Goal: Ask a question

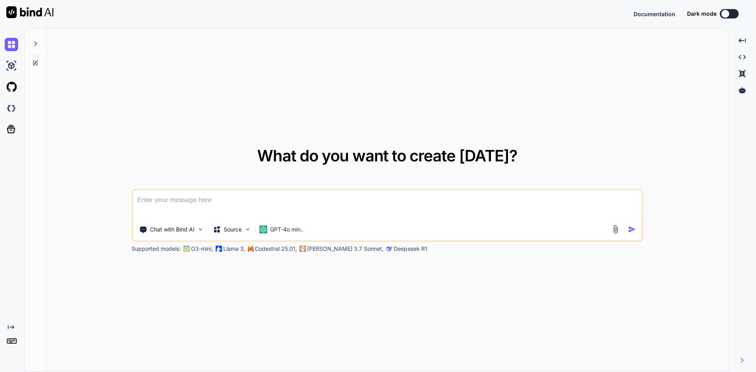
click at [262, 198] on textarea at bounding box center [387, 204] width 509 height 29
type textarea "x"
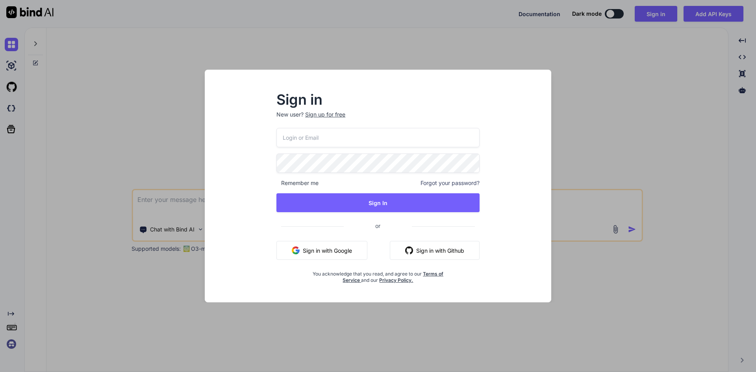
click at [336, 252] on button "Sign in with Google" at bounding box center [321, 250] width 91 height 19
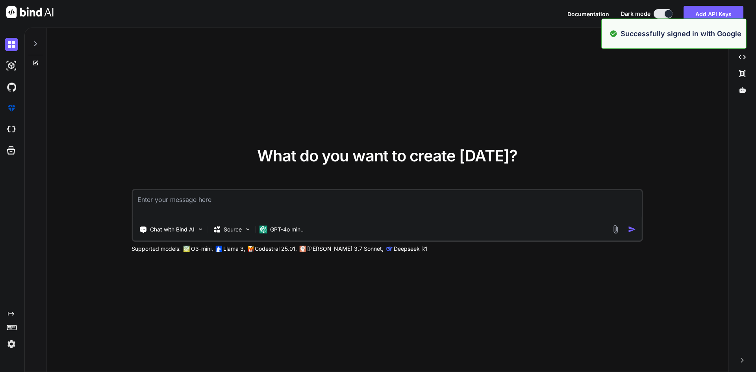
click at [295, 204] on textarea at bounding box center [387, 204] width 509 height 29
type textarea "x"
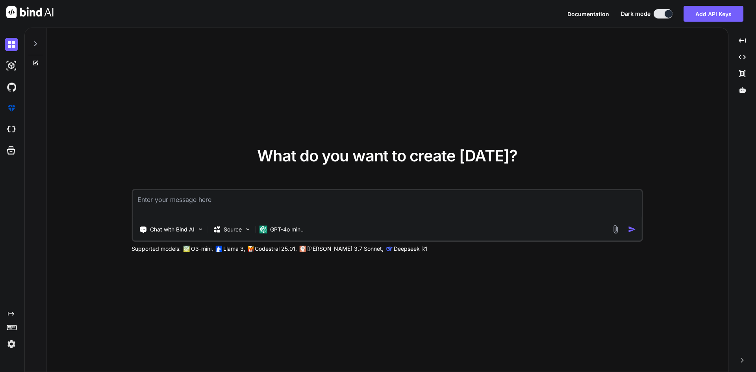
type textarea "x"
type textarea "i"
type textarea "x"
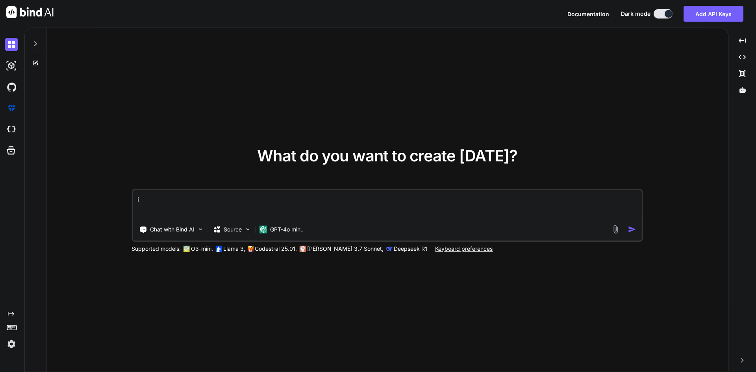
type textarea "in"
type textarea "x"
type textarea "in"
type textarea "x"
type textarea "in"
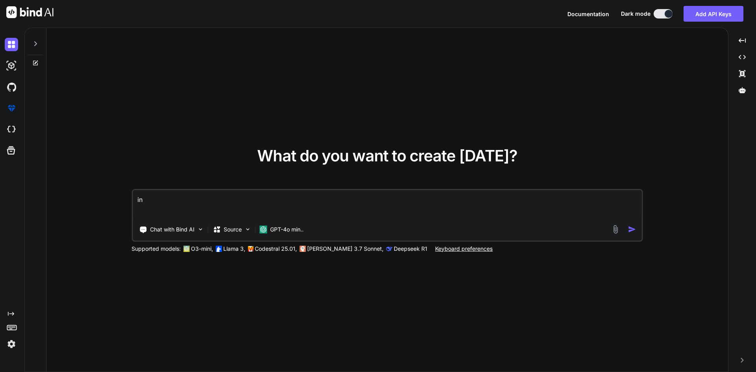
type textarea "x"
type textarea "i"
type textarea "x"
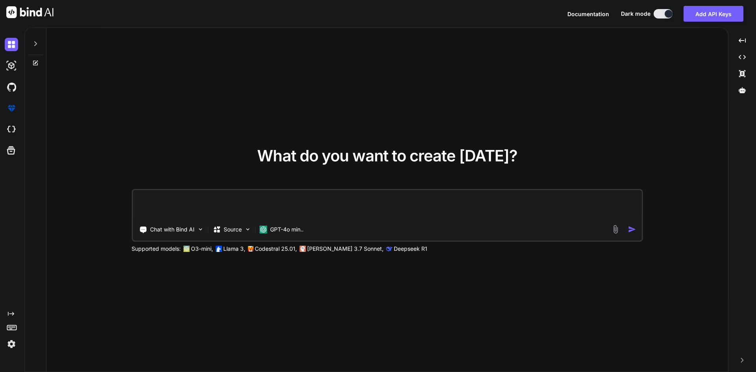
type textarea "i"
type textarea "x"
type textarea "i"
type textarea "x"
type textarea "i w"
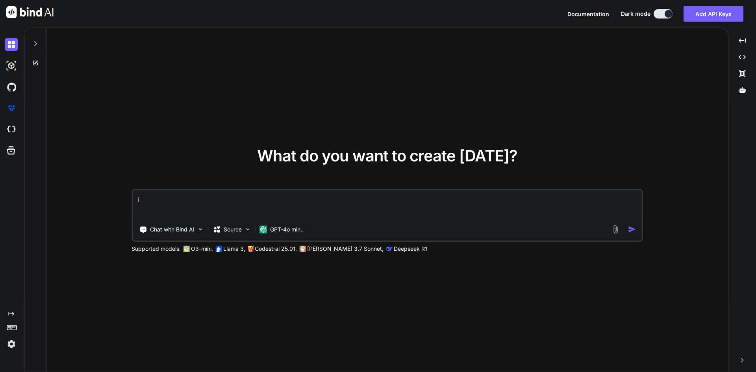
type textarea "x"
type textarea "i wa"
type textarea "x"
type textarea "i wan"
type textarea "x"
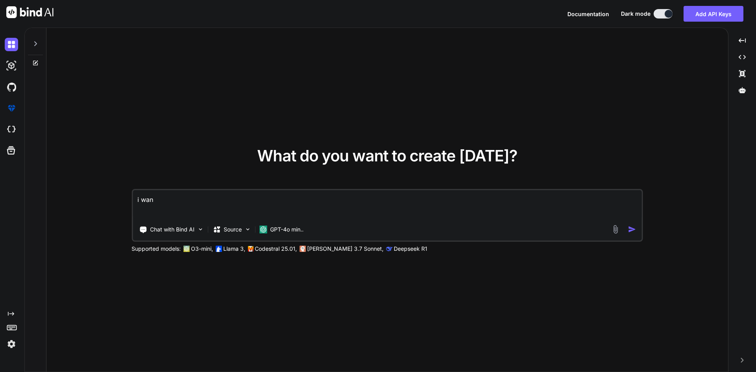
type textarea "i want"
type textarea "x"
type textarea "i want"
type textarea "x"
type textarea "i want a"
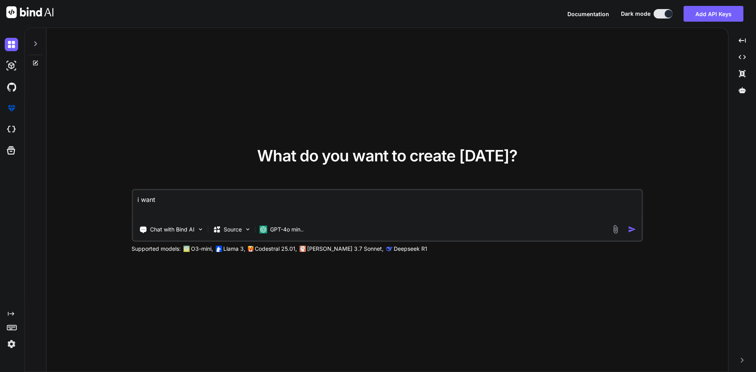
type textarea "x"
type textarea "i want a"
type textarea "x"
type textarea "i want a c"
type textarea "x"
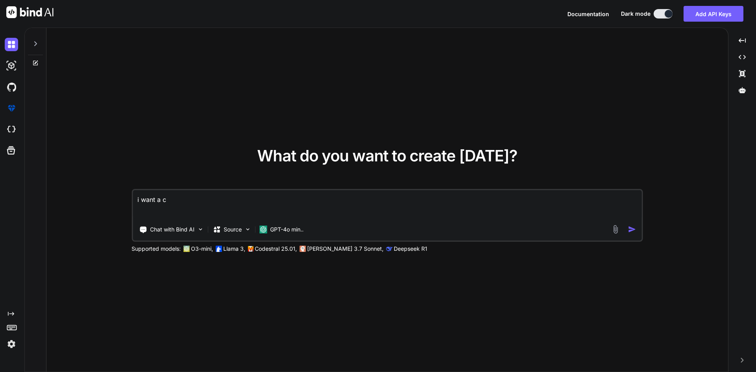
type textarea "i want a ca"
type textarea "x"
type textarea "i want a car"
type textarea "x"
type textarea "i want a card"
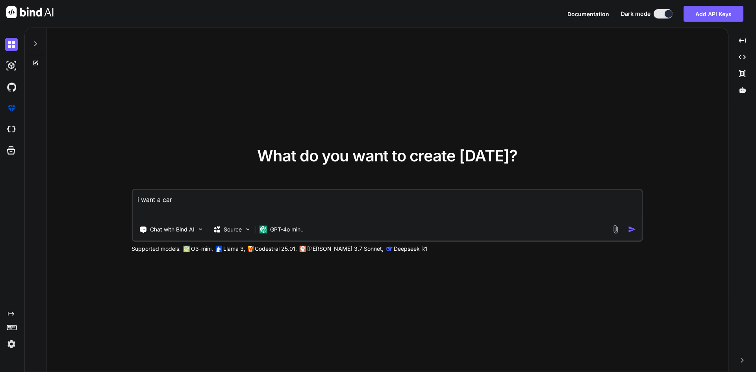
type textarea "x"
type textarea "i want a card"
type textarea "x"
type textarea "i want a card v"
type textarea "x"
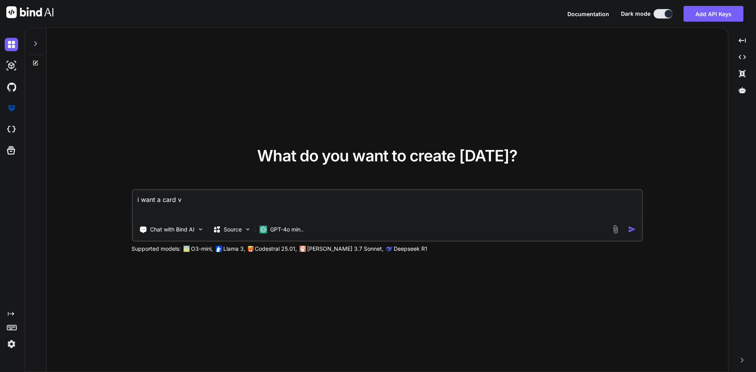
type textarea "i want a card vi"
type textarea "x"
type textarea "i want a card vie"
type textarea "x"
type textarea "i want a card view"
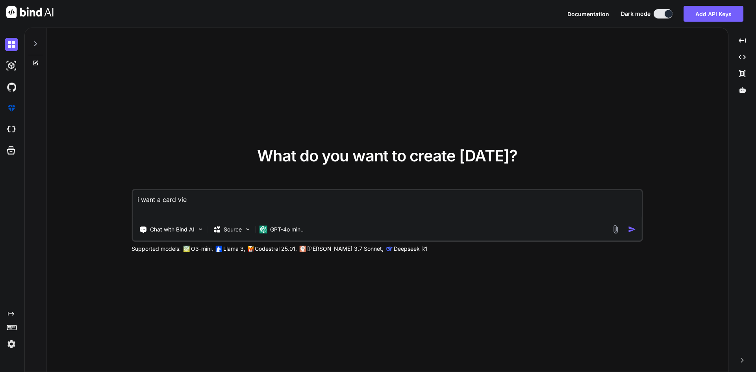
type textarea "x"
type textarea "i want a card view"
type textarea "x"
type textarea "i want a card view l"
type textarea "x"
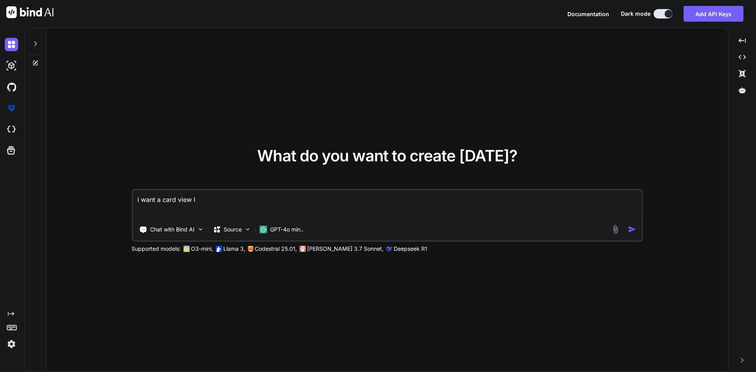
type textarea "i want a card view li"
type textarea "x"
type textarea "i want a card view lis"
type textarea "x"
type textarea "i want a card view li"
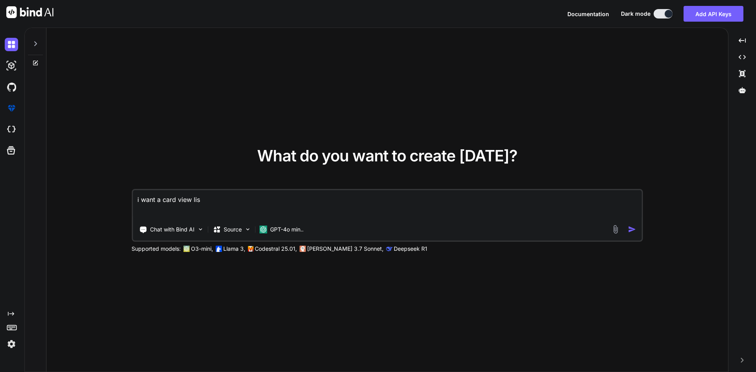
type textarea "x"
type textarea "i want a card view l"
type textarea "x"
type textarea "i want a card view"
type textarea "x"
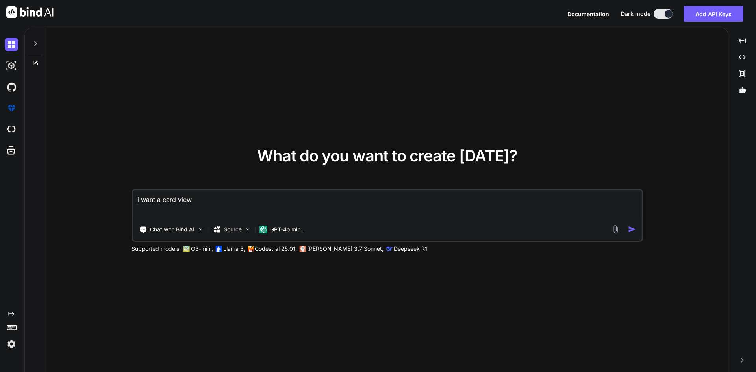
type textarea "i want a card view c"
type textarea "x"
type textarea "i want a card view co"
type textarea "x"
type textarea "i want a card view col"
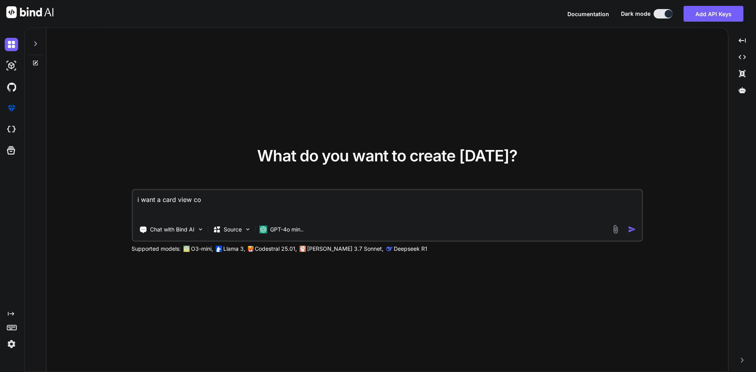
type textarea "x"
type textarea "i want a card view coll"
type textarea "x"
type textarea "i want a card view colle"
type textarea "x"
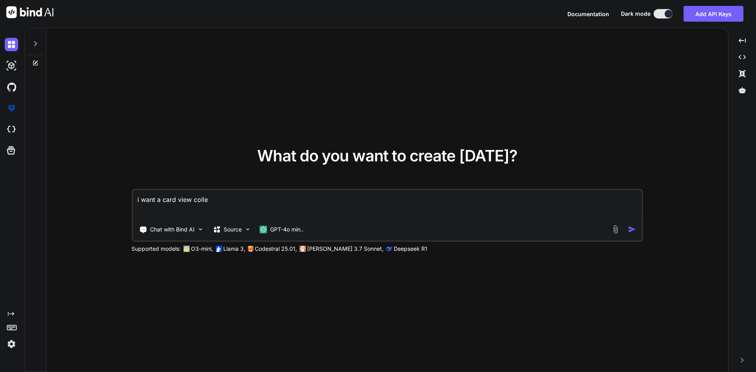
type textarea "i want a card view collec"
type textarea "x"
type textarea "i want a card view collect"
type textarea "x"
type textarea "i want a card view collecti"
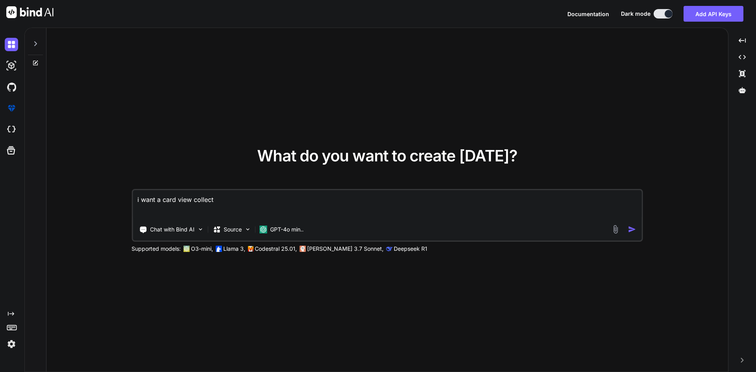
type textarea "x"
type textarea "i want a card view collectio"
type textarea "x"
type textarea "i want a card view collection"
type textarea "x"
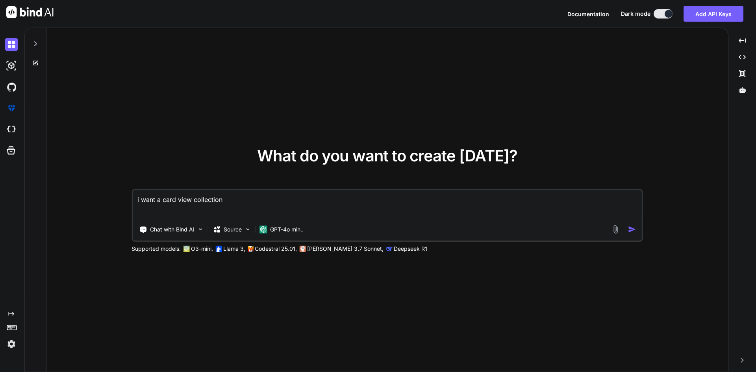
type textarea "i want a card view collection"
type textarea "x"
type textarea "i want a card view collection l"
type textarea "x"
type textarea "i want a card view collection li"
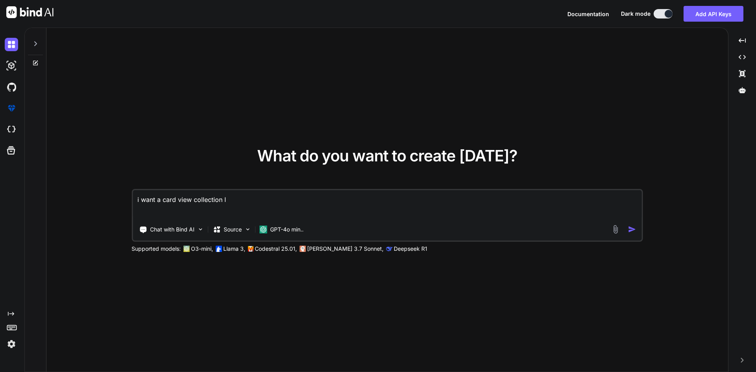
type textarea "x"
type textarea "i want a card view collection lis"
type textarea "x"
type textarea "i want a card view collection list"
type textarea "x"
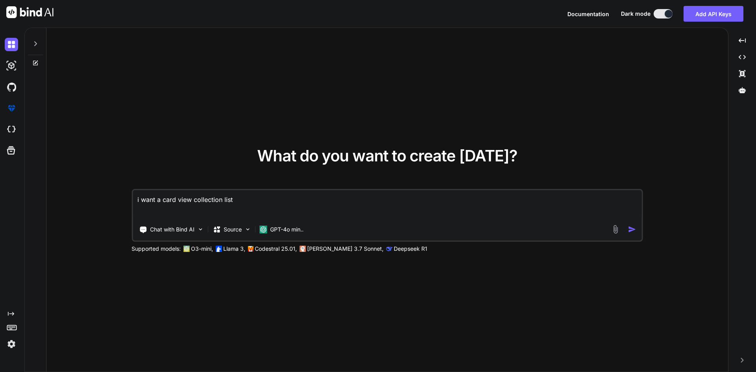
type textarea "i want a card view collection lis"
type textarea "x"
type textarea "i want a card view collection li"
type textarea "x"
type textarea "i want a card view collection l"
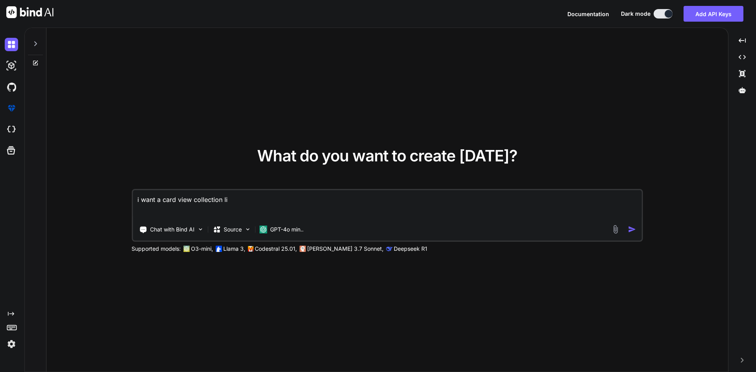
type textarea "x"
type textarea "i want a card view collection"
type textarea "x"
type textarea "i want a card view collection"
type textarea "x"
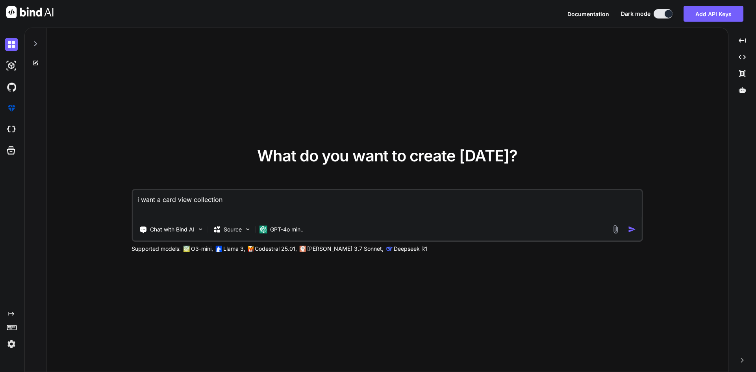
type textarea "i want a card view collectionv"
type textarea "x"
type textarea "i want a card view collectionvi"
type textarea "x"
type textarea "i want a card view collectionvie"
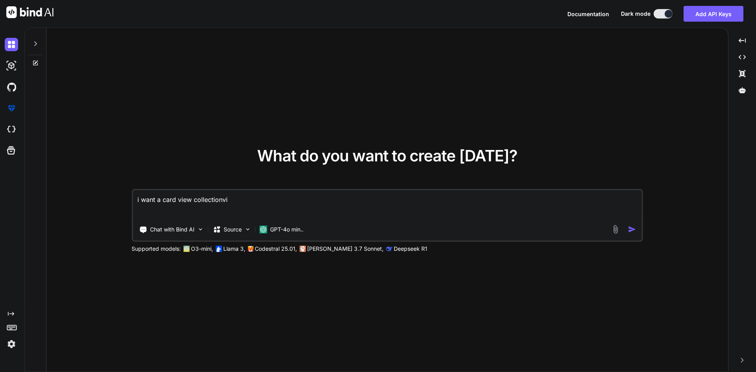
type textarea "x"
type textarea "i want a card view collectionview"
type textarea "x"
type textarea "i want a card view collectionview"
type textarea "x"
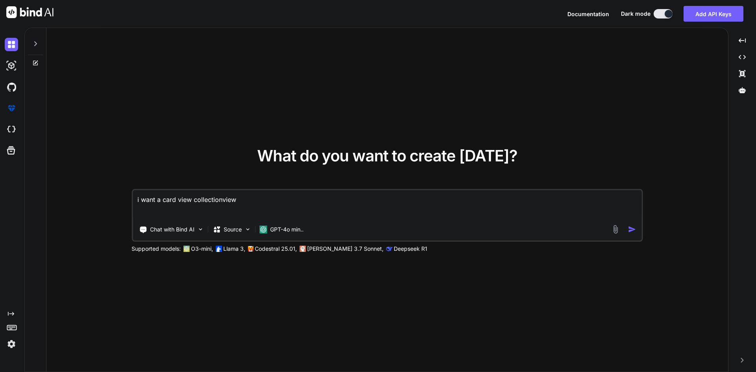
type textarea "i want a card view collectionview l"
type textarea "x"
type textarea "i want a card view collectionview li"
type textarea "x"
type textarea "i want a card view collectionview lis"
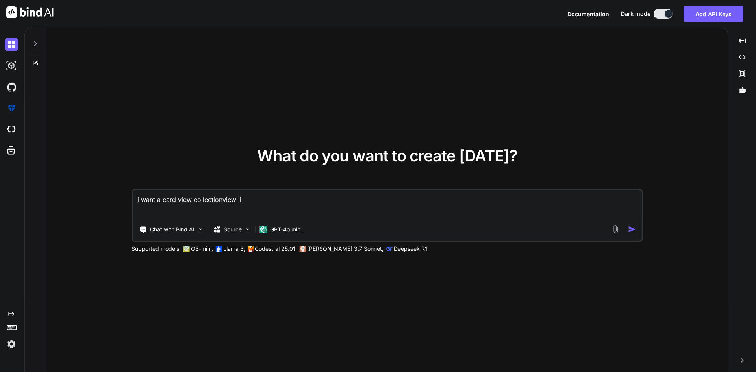
type textarea "x"
type textarea "i want a card view collectionview list"
type textarea "x"
type textarea "i want a card view collectionview list"
type textarea "x"
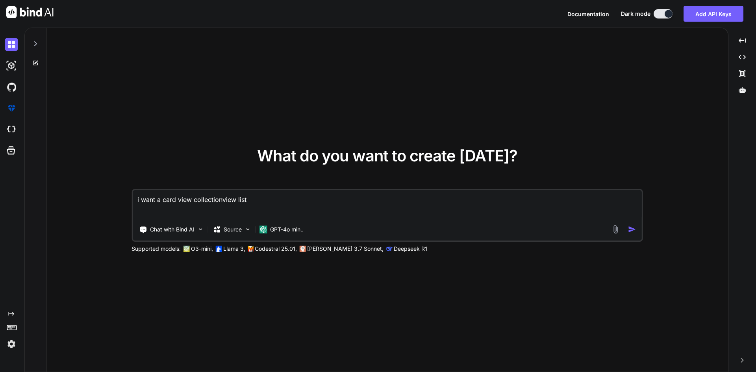
type textarea "i want a card view collectionview list l"
type textarea "x"
type textarea "i want a card view collectionview list li"
type textarea "x"
type textarea "i want a card view collectionview list lik"
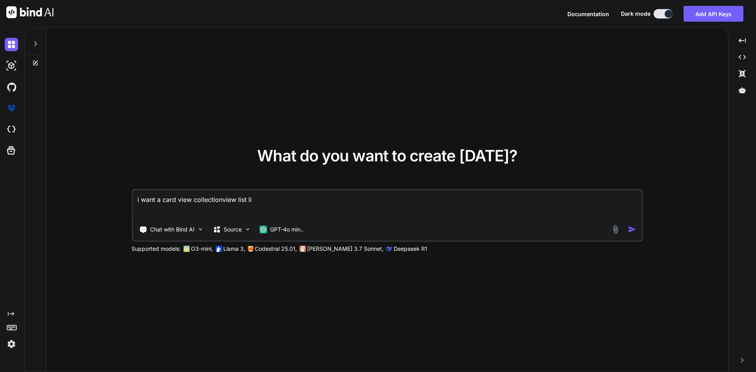
type textarea "x"
type textarea "i want a card view collectionview list li"
type textarea "x"
type textarea "i want a card view collectionview list l"
type textarea "x"
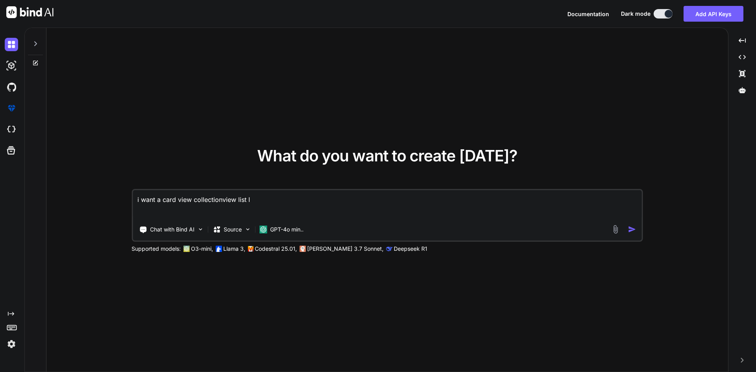
type textarea "i want a card view collectionview list"
type textarea "x"
type textarea "i want a card view collectionview list t"
type textarea "x"
type textarea "i want a card view collectionview list th"
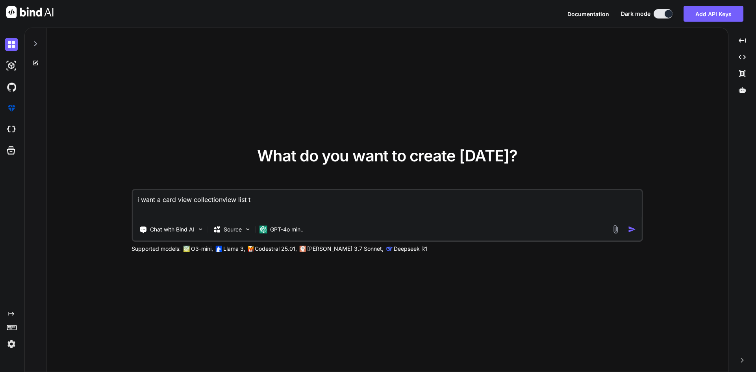
type textarea "x"
type textarea "i want a card view collectionview list tha"
type textarea "x"
type textarea "i want a card view collectionview list that"
type textarea "x"
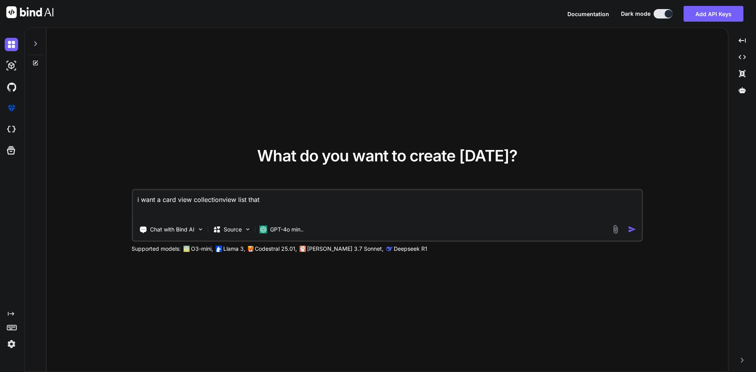
type textarea "i want a card view collectionview list that"
type textarea "x"
type textarea "i want a card view collectionview list that s"
type textarea "x"
type textarea "i want a card view collectionview list that sh"
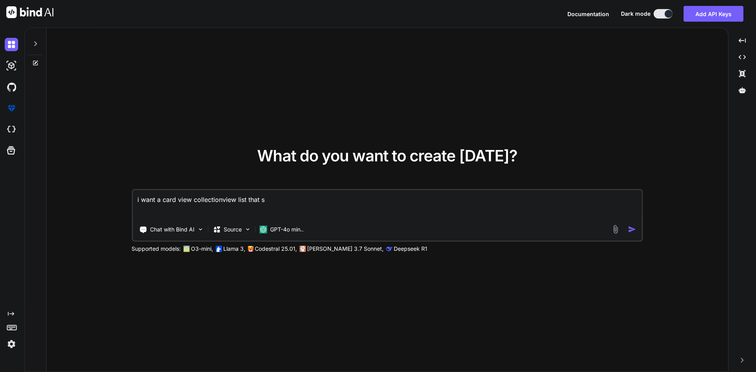
type textarea "x"
type textarea "i want a card view collectionview list that sho"
type textarea "x"
type textarea "i want a card view collectionview list that shou"
type textarea "x"
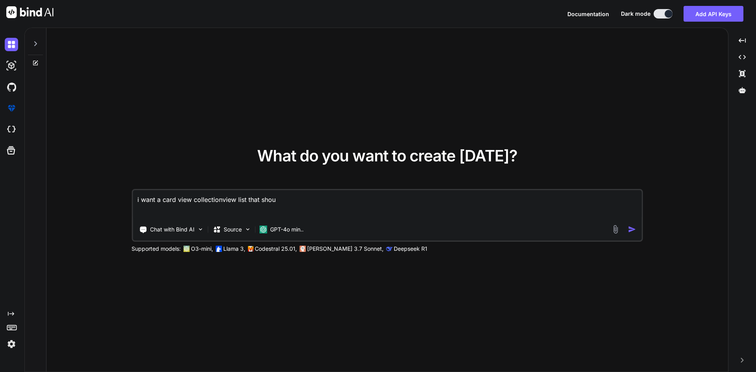
type textarea "i want a card view collectionview list that shoul"
type textarea "x"
type textarea "i want a card view collectionview list that should"
type textarea "x"
type textarea "i want a card view collectionview list that should"
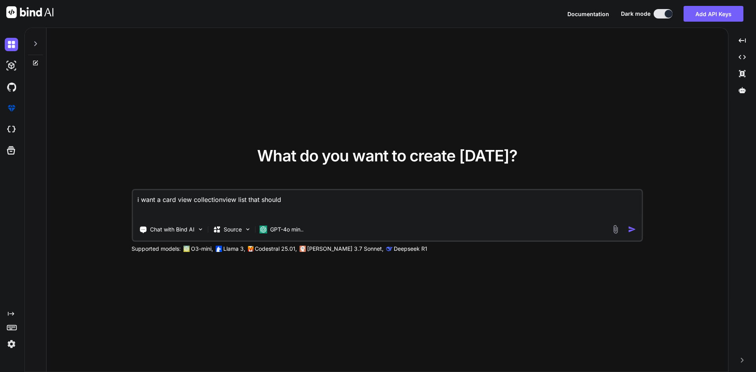
type textarea "x"
type textarea "i want a card view collectionview list that should l"
type textarea "x"
type textarea "i want a card view collectionview list that should lo"
type textarea "x"
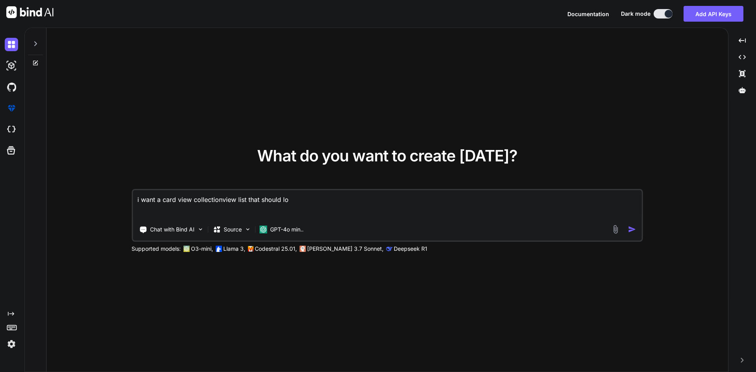
type textarea "i want a card view collectionview list that should loo"
type textarea "x"
type textarea "i want a card view collectionview list that should look"
type textarea "x"
type textarea "i want a card view collectionview list that should look"
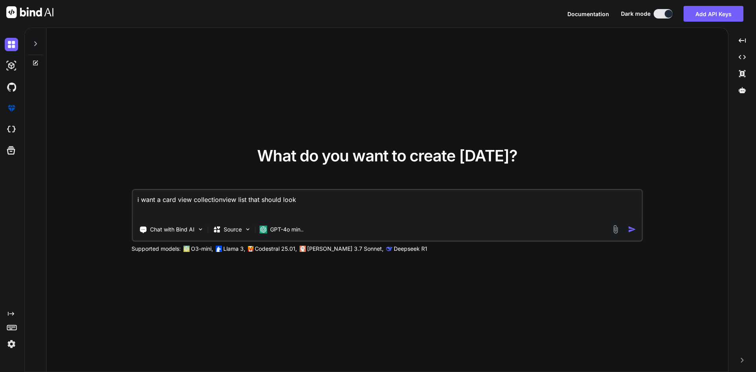
type textarea "x"
type textarea "i want a card view collectionview list that should look l"
type textarea "x"
type textarea "i want a card view collectionview list that should look li"
type textarea "x"
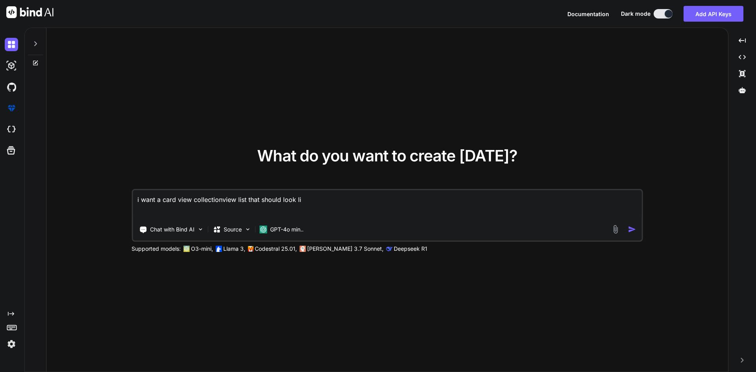
type textarea "i want a card view collectionview list that should look lik"
type textarea "x"
type textarea "i want a card view collectionview list that should look like"
type textarea "x"
type textarea "i want a card view collectionview list that should look like"
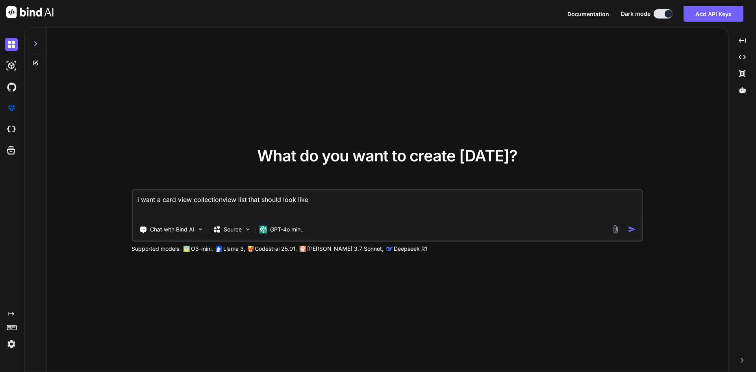
type textarea "x"
type textarea "i want a card view collectionview list that should look like f"
type textarea "x"
type textarea "i want a card view collectionview list that should look like fl"
type textarea "x"
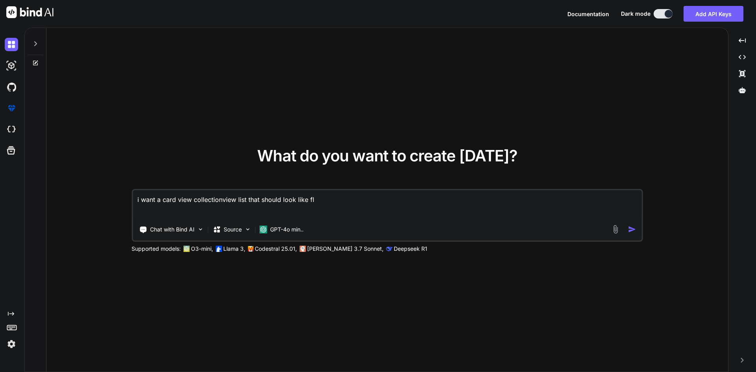
type textarea "i want a card view collectionview list that should look like fli"
type textarea "x"
type textarea "i want a card view collectionview list that should look like flip"
type textarea "x"
type textarea "i want a card view collectionview list that should look like flipk"
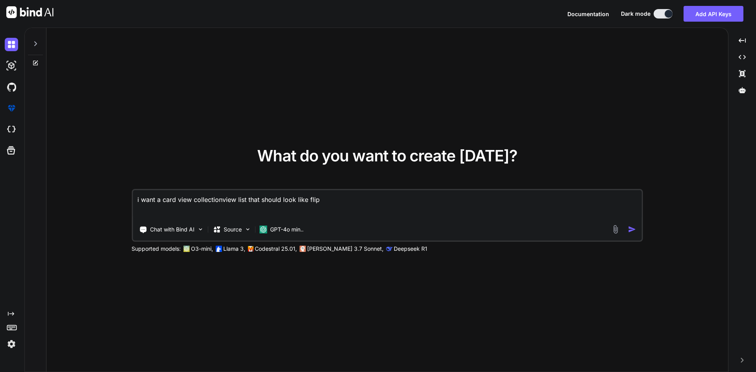
type textarea "x"
type textarea "i want a card view collectionview list that should look like flipka"
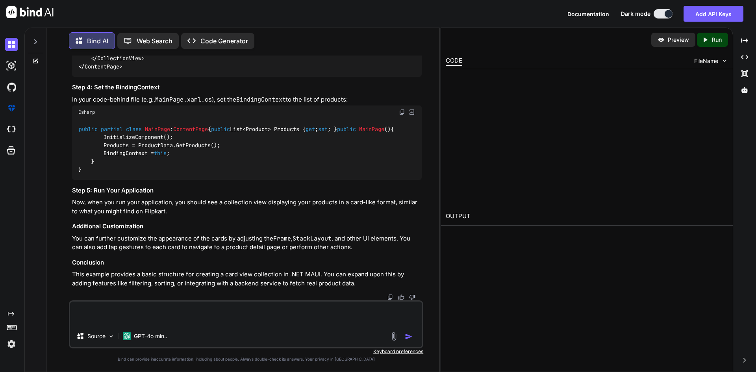
scroll to position [556, 0]
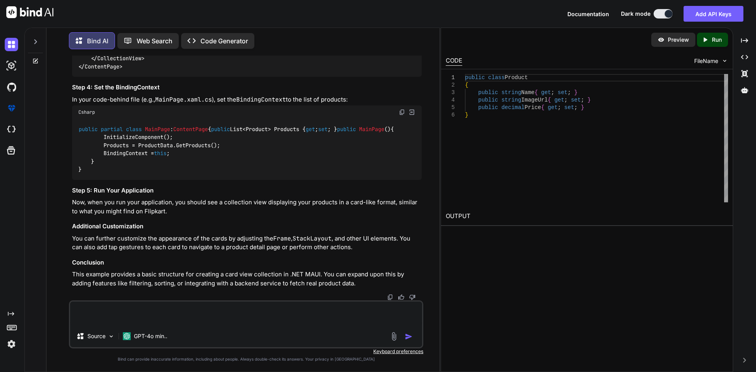
click at [228, 312] on textarea at bounding box center [246, 314] width 352 height 24
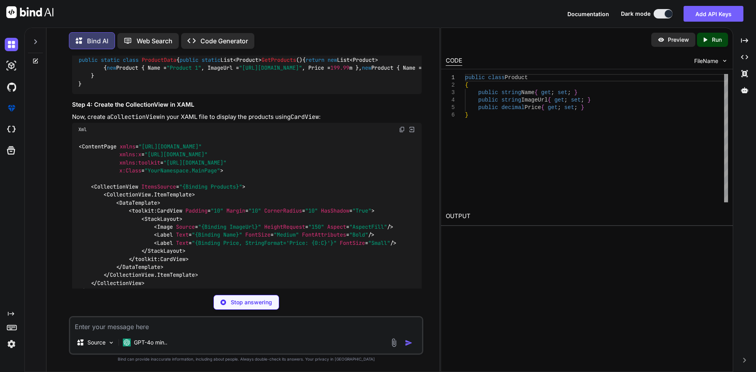
scroll to position [887, 0]
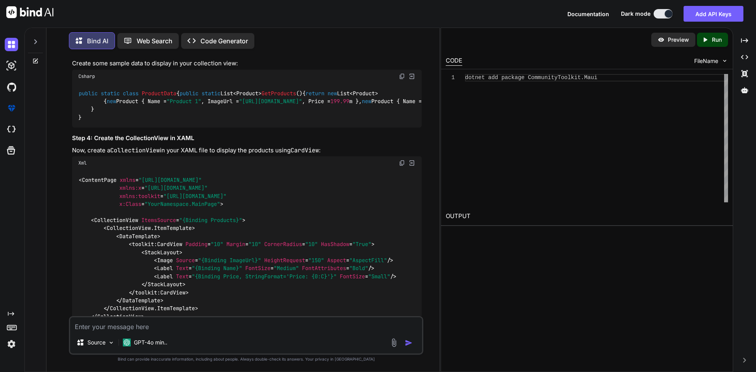
click at [399, 9] on img at bounding box center [402, 5] width 6 height 6
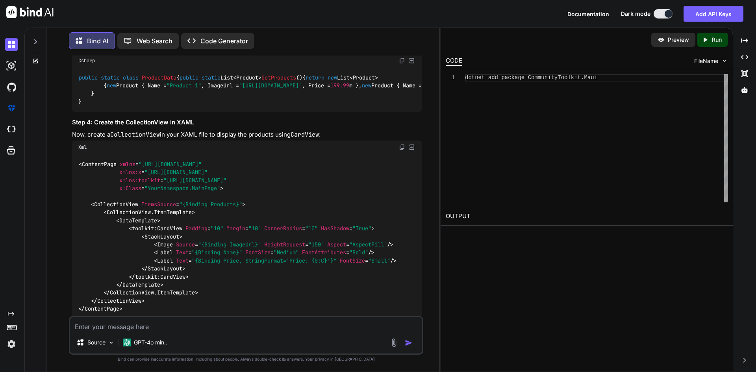
scroll to position [808, 0]
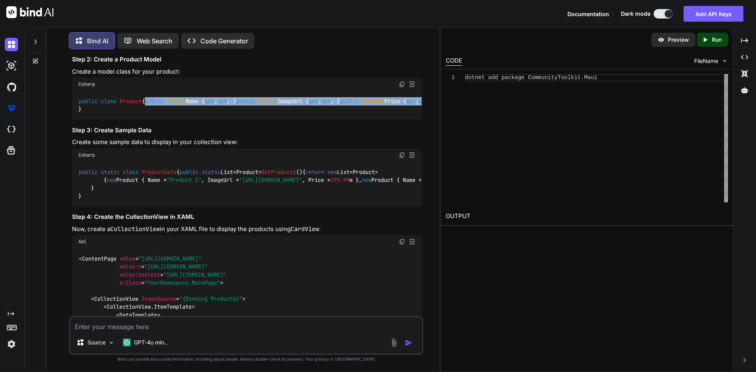
drag, startPoint x: 90, startPoint y: 254, endPoint x: 203, endPoint y: 268, distance: 113.9
click at [203, 120] on div "public class Product { public string Name { get ; set ; } public string ImageUr…" at bounding box center [247, 105] width 350 height 29
copy code "public string Name { get ; set ; } public string ImageUrl { get ; set ; } publi…"
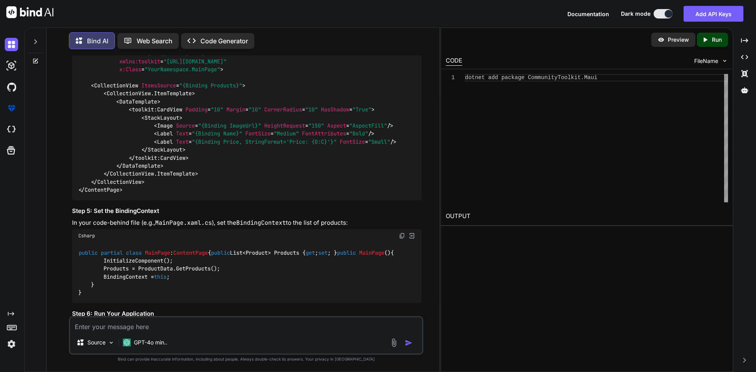
scroll to position [1044, 0]
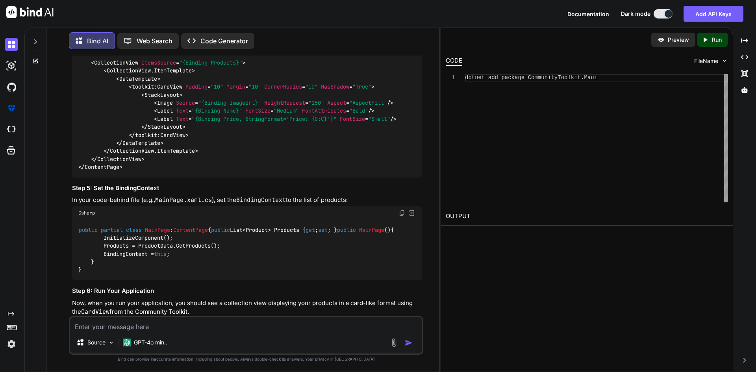
drag, startPoint x: 89, startPoint y: 123, endPoint x: 95, endPoint y: 158, distance: 35.2
drag, startPoint x: 102, startPoint y: 138, endPoint x: 113, endPoint y: 183, distance: 46.1
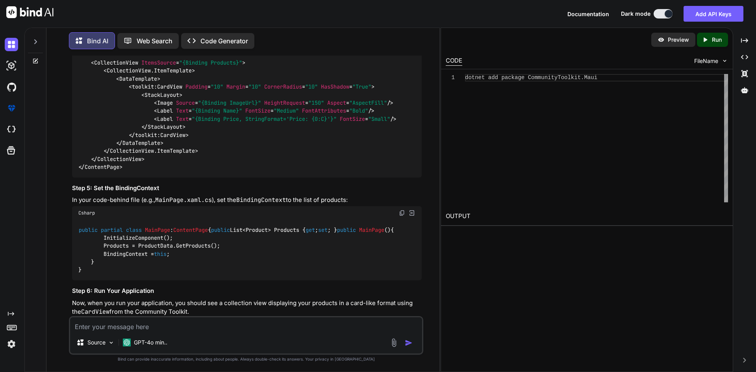
drag, startPoint x: 104, startPoint y: 137, endPoint x: 111, endPoint y: 183, distance: 46.0
copy code "return new List<Product> { new Product { Name = "Product 1" , ImageUrl = "[URL]…"
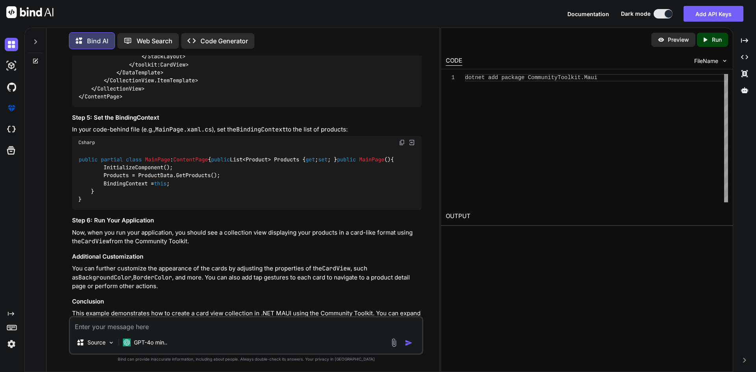
scroll to position [1202, 0]
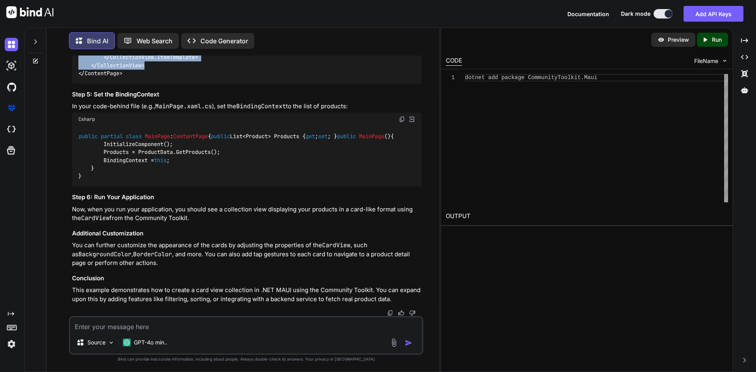
drag, startPoint x: 87, startPoint y: 148, endPoint x: 149, endPoint y: 246, distance: 116.1
click at [149, 83] on div "< ContentPage xmlns = "[URL][DOMAIN_NAME]" xmlns:x = "[URL][DOMAIN_NAME]" xmlns…" at bounding box center [247, 0] width 350 height 165
copy code "< CollectionView ItemsSource = "{Binding Products}" > < CollectionView.ItemTemp…"
drag, startPoint x: 113, startPoint y: 125, endPoint x: 343, endPoint y: 123, distance: 229.6
click at [343, 83] on div "< ContentPage xmlns = "[URL][DOMAIN_NAME]" xmlns:x = "[URL][DOMAIN_NAME]" xmlns…" at bounding box center [247, 0] width 350 height 165
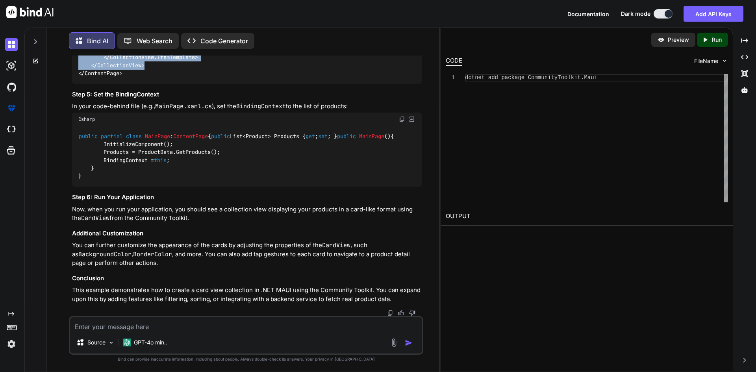
copy span "xmlns:toolkit = "[URL][DOMAIN_NAME]""
